Goal: Task Accomplishment & Management: Use online tool/utility

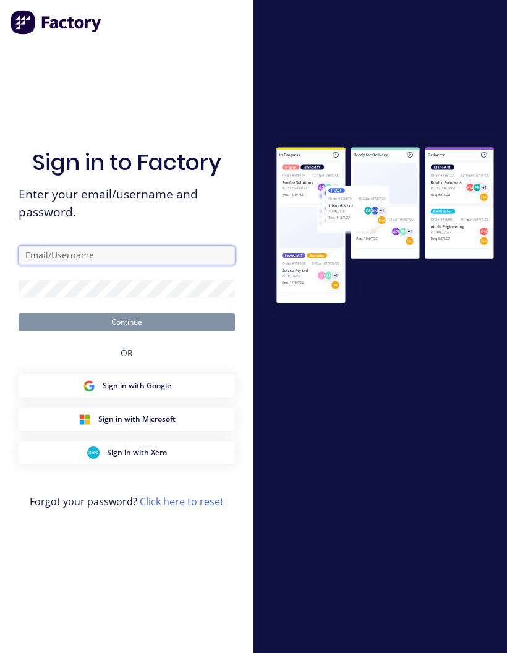
click at [134, 265] on input "text" at bounding box center [127, 255] width 216 height 19
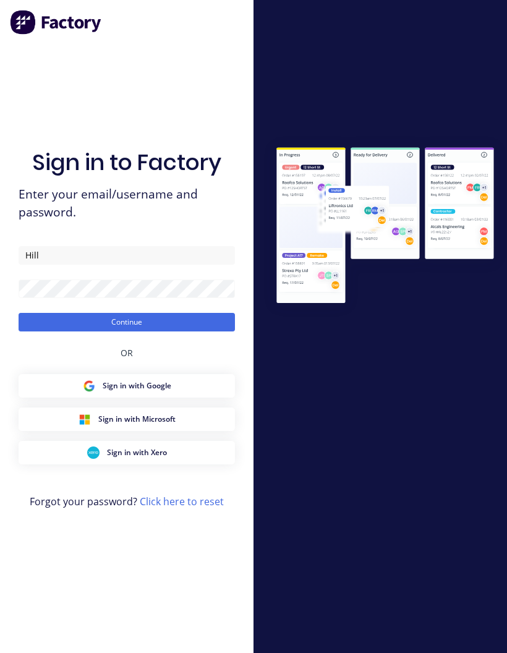
click at [184, 331] on button "Continue" at bounding box center [127, 322] width 216 height 19
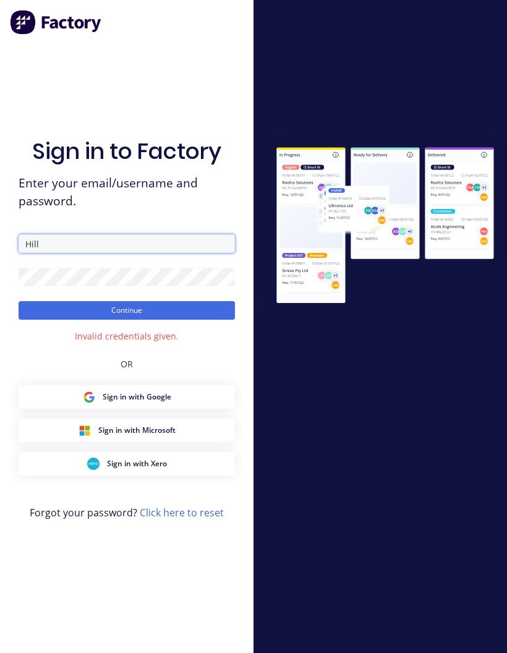
click at [127, 253] on input "Hill" at bounding box center [127, 243] width 216 height 19
click at [85, 253] on input "Hill" at bounding box center [127, 243] width 216 height 19
type input "H"
type input "[PERSON_NAME][EMAIL_ADDRESS][DOMAIN_NAME]"
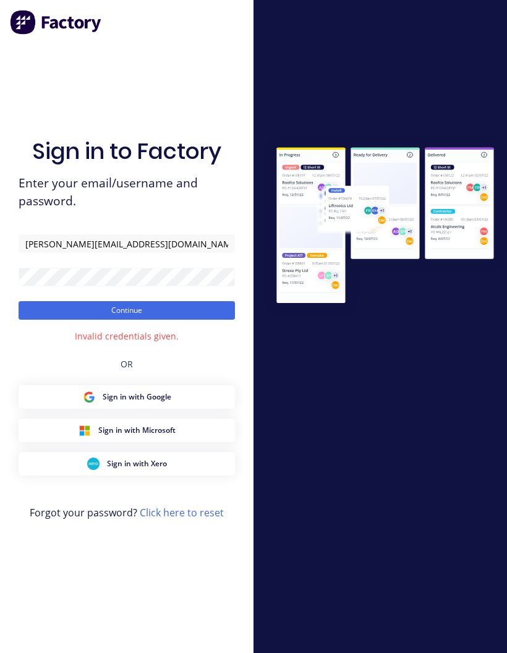
click at [182, 320] on button "Continue" at bounding box center [127, 310] width 216 height 19
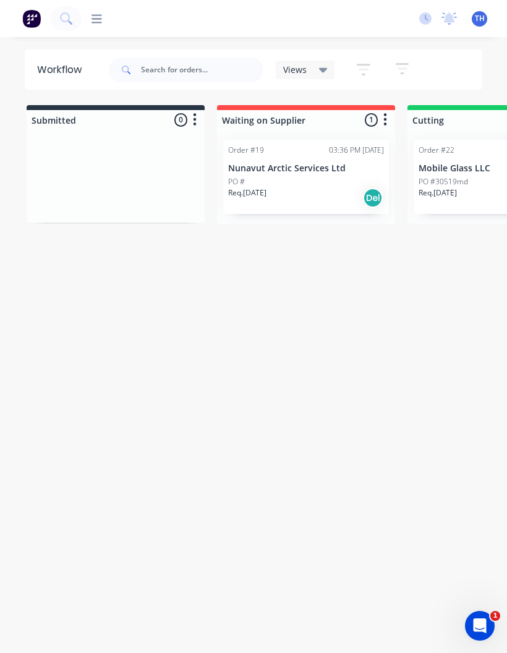
click at [466, 186] on p "PO #30519md" at bounding box center [443, 181] width 49 height 11
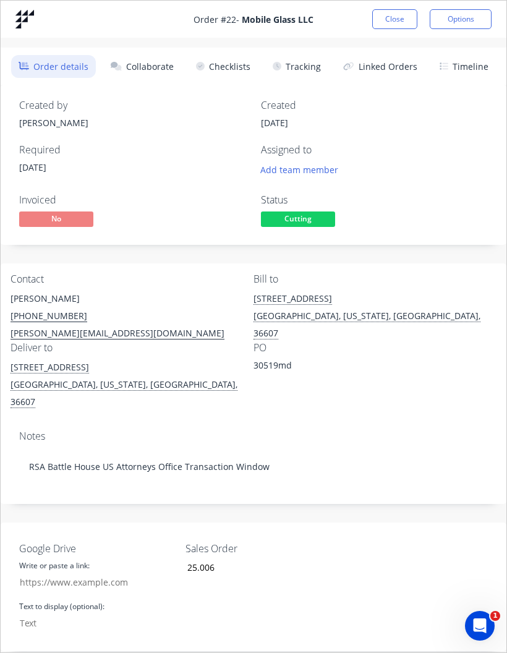
click at [164, 64] on button "Collaborate" at bounding box center [142, 66] width 78 height 23
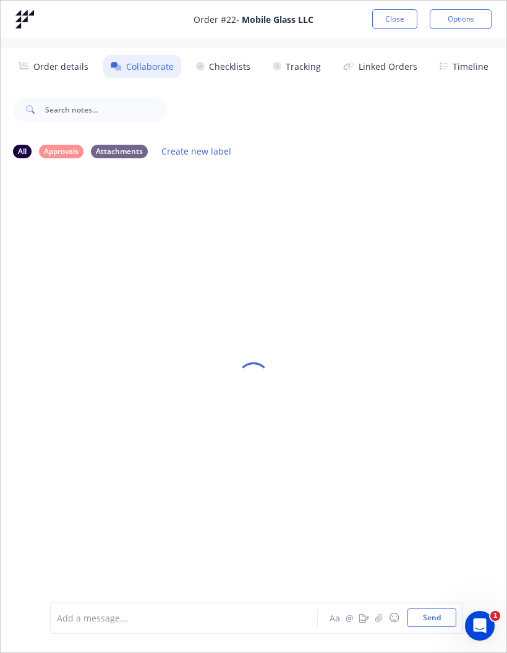
click at [231, 72] on button "Checklists" at bounding box center [223, 66] width 69 height 23
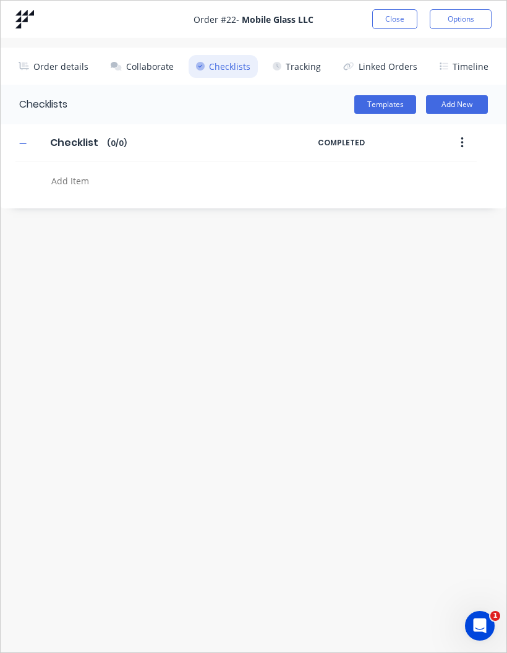
click at [155, 69] on button "Collaborate" at bounding box center [142, 66] width 78 height 23
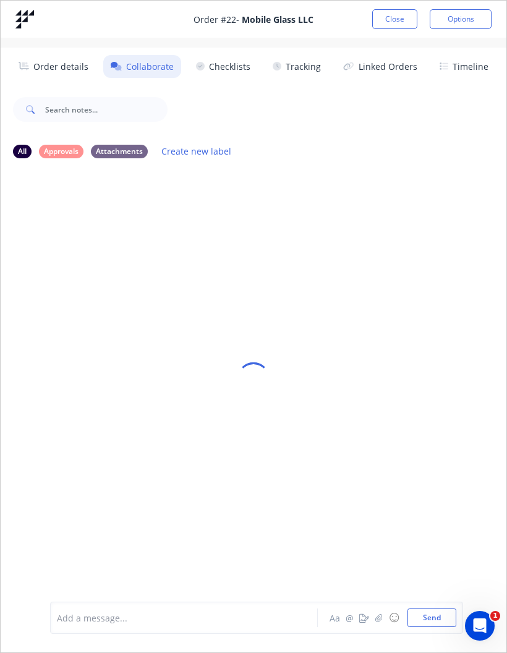
click at [401, 25] on button "Close" at bounding box center [394, 19] width 45 height 20
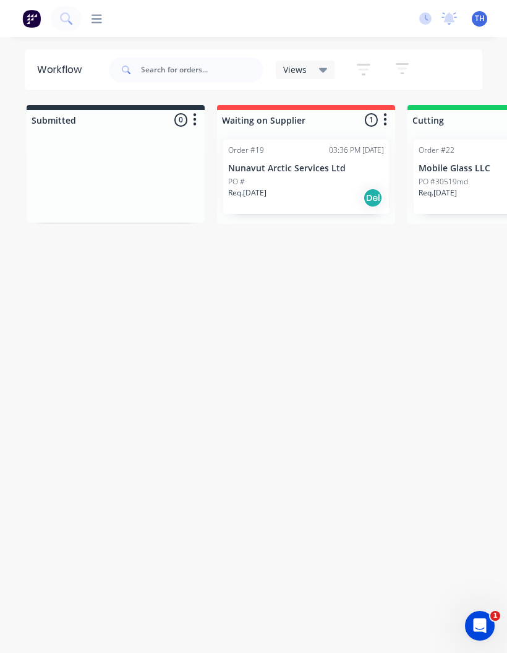
click at [464, 186] on p "PO #30519md" at bounding box center [443, 181] width 49 height 11
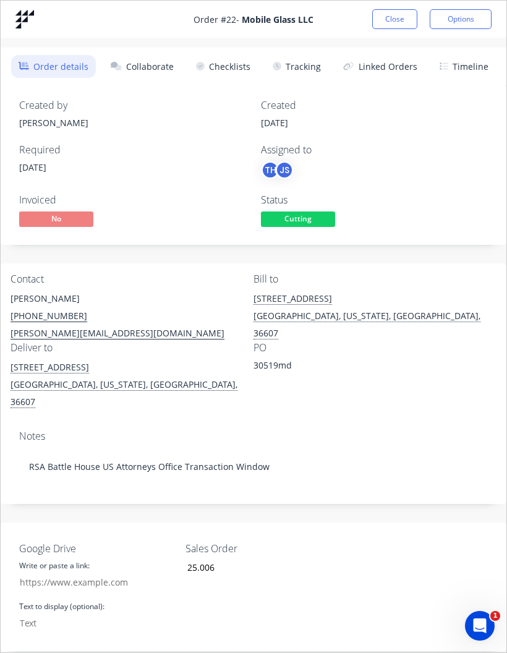
click at [161, 67] on button "Collaborate" at bounding box center [142, 66] width 78 height 23
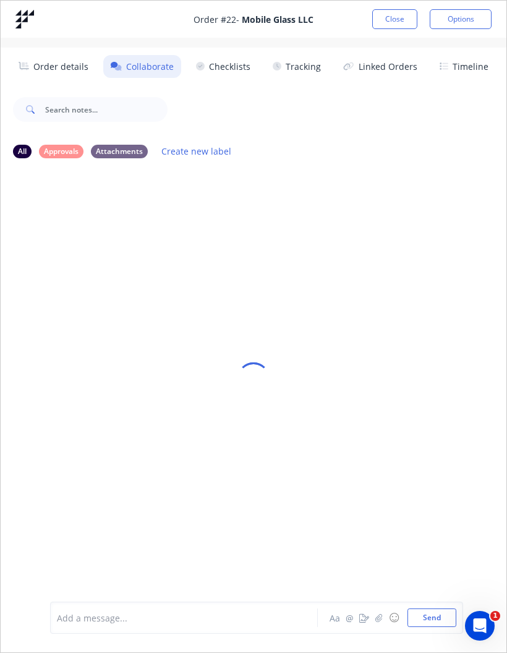
click at [395, 28] on button "Close" at bounding box center [394, 19] width 45 height 20
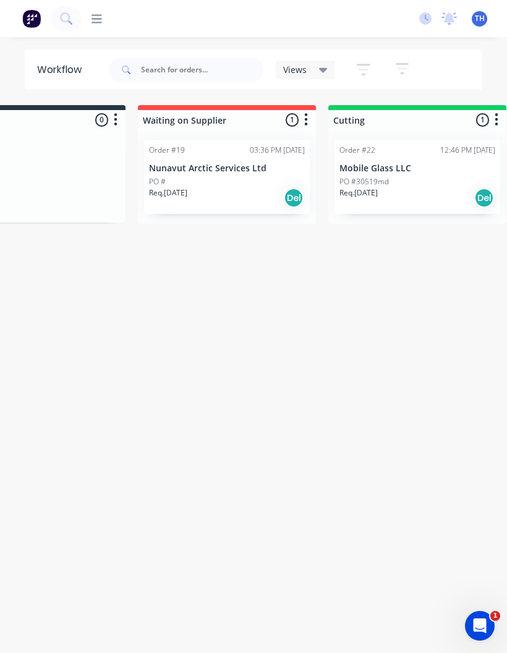
scroll to position [0, 91]
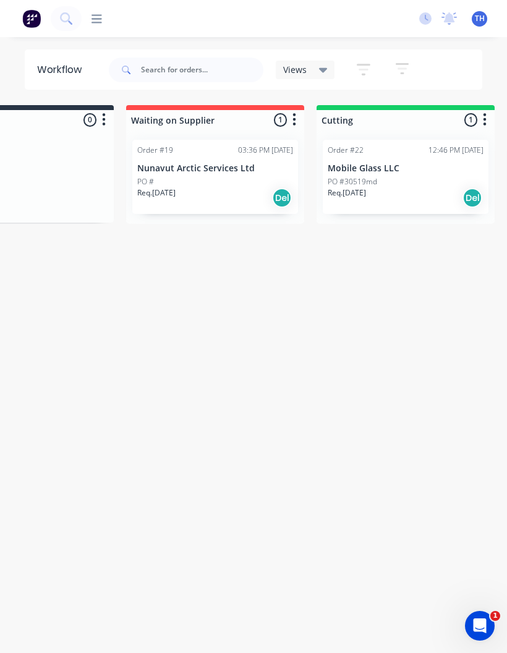
click at [377, 190] on div "Req. [DATE] Del" at bounding box center [406, 197] width 156 height 21
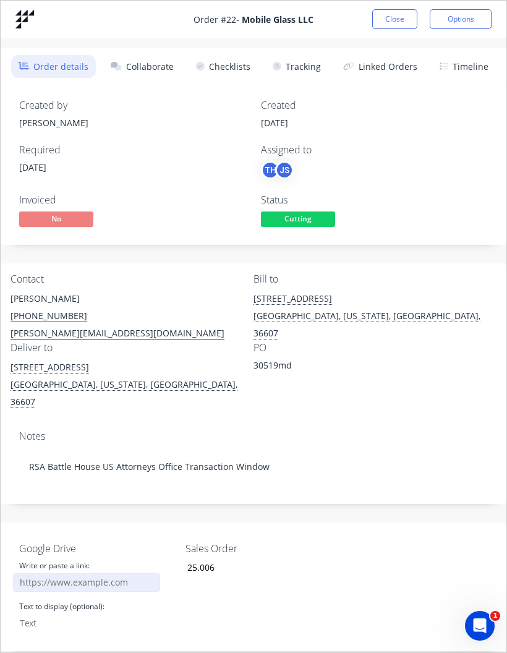
click at [43, 573] on input "Google Drive" at bounding box center [86, 582] width 147 height 19
